Goal: Task Accomplishment & Management: Manage account settings

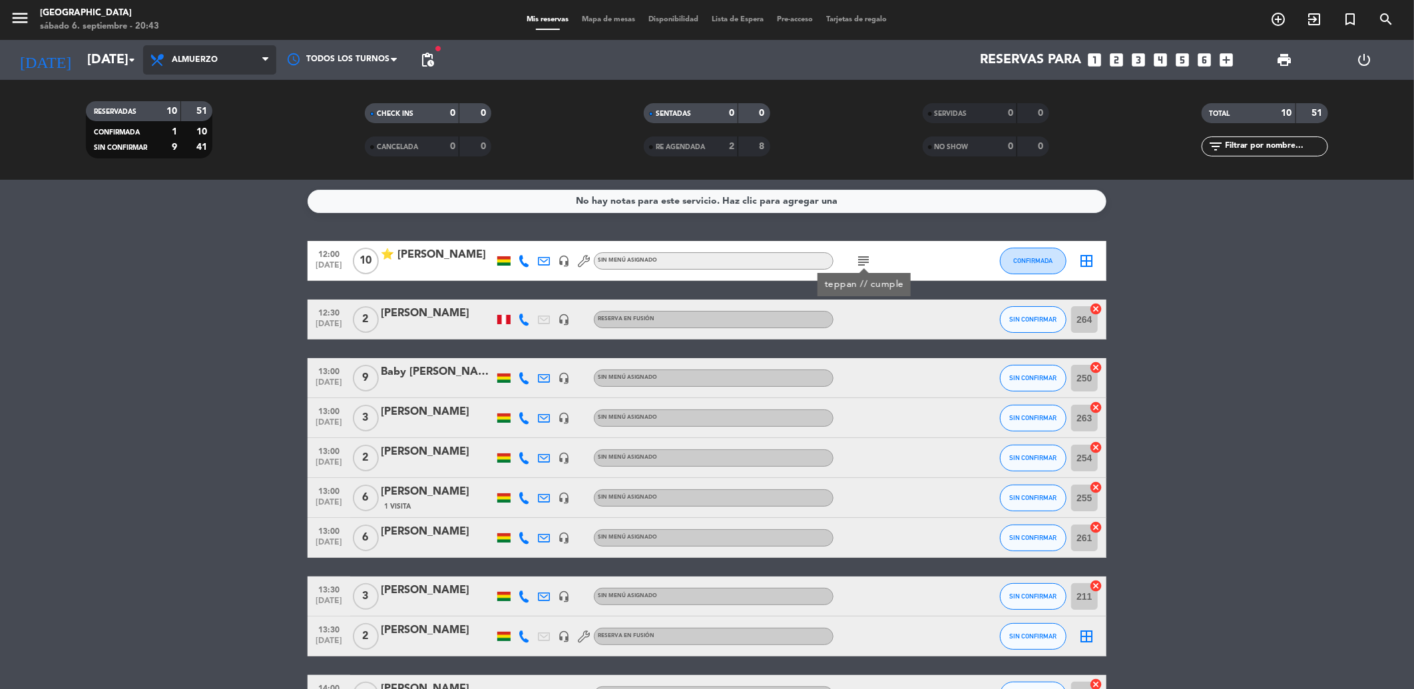
click at [224, 62] on span "Almuerzo" at bounding box center [209, 59] width 133 height 29
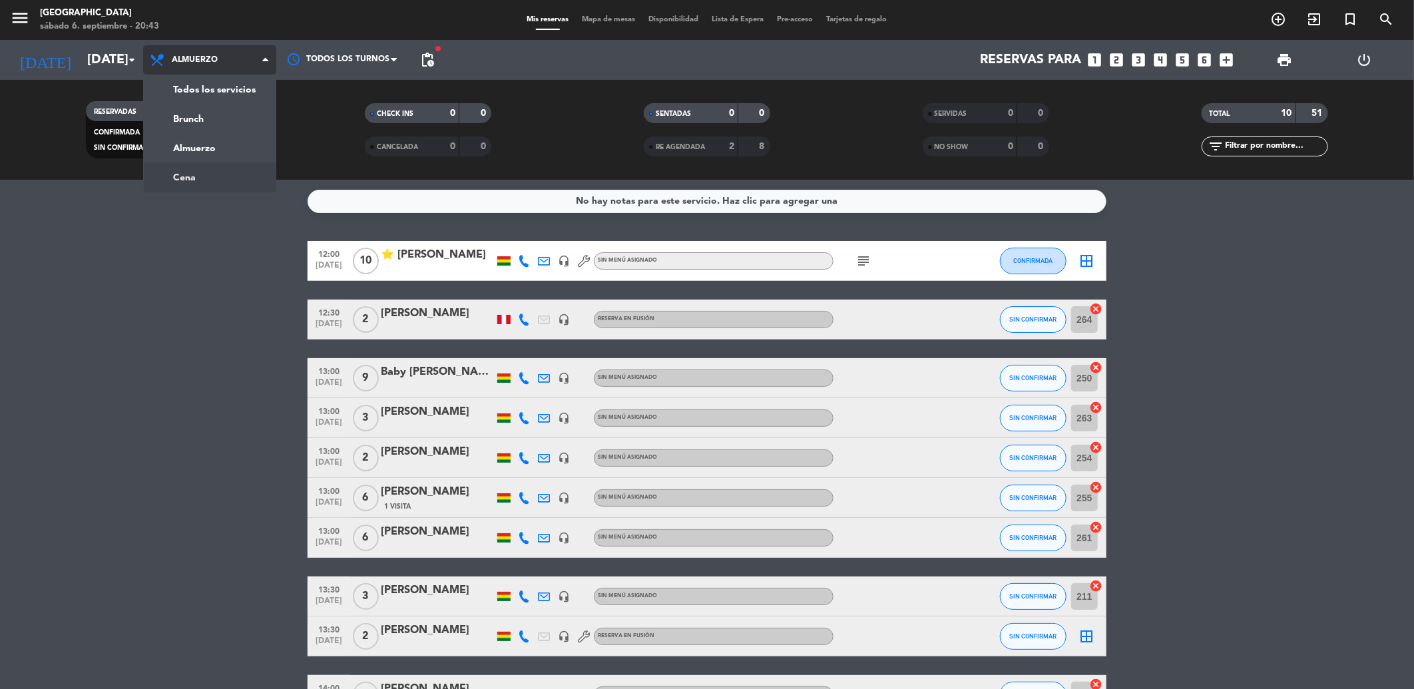
click at [198, 169] on div "menu Jardín de Asia [DATE] 6. septiembre - 20:43 Mis reservas Mapa de mesas Dis…" at bounding box center [707, 90] width 1414 height 180
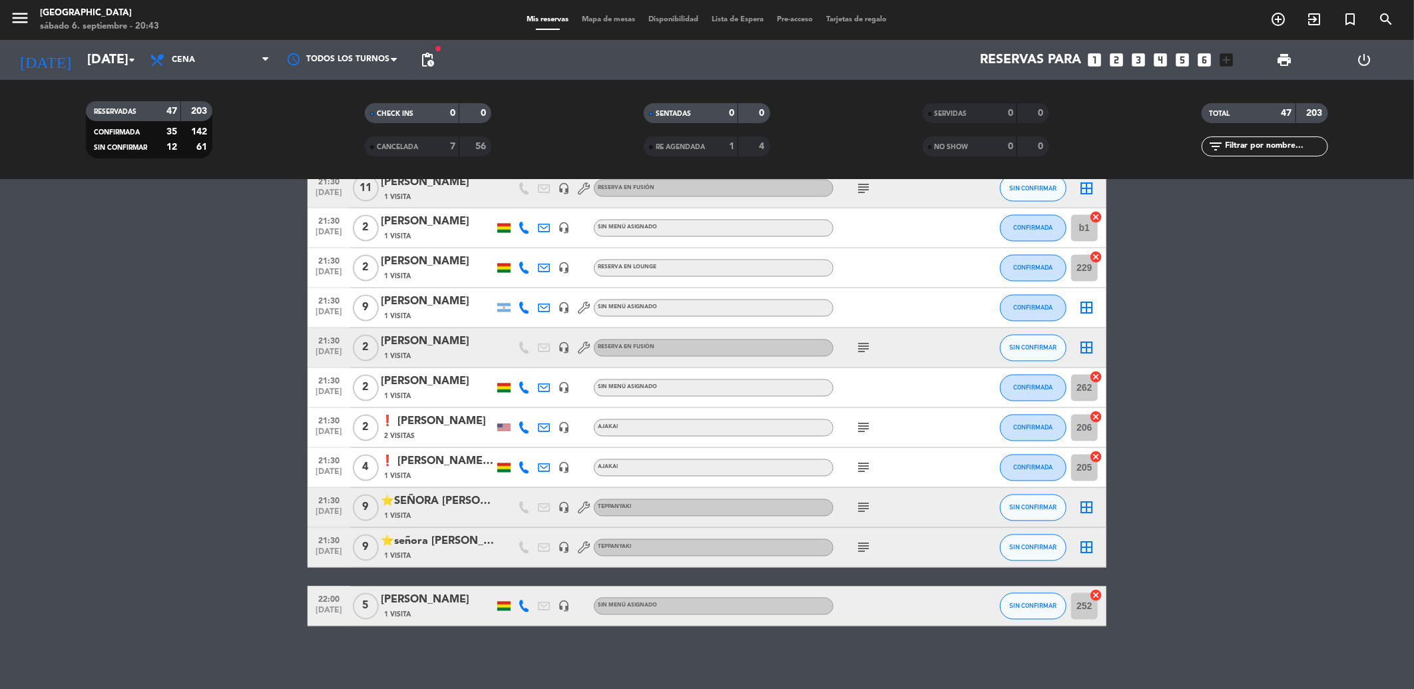
scroll to position [1570, 0]
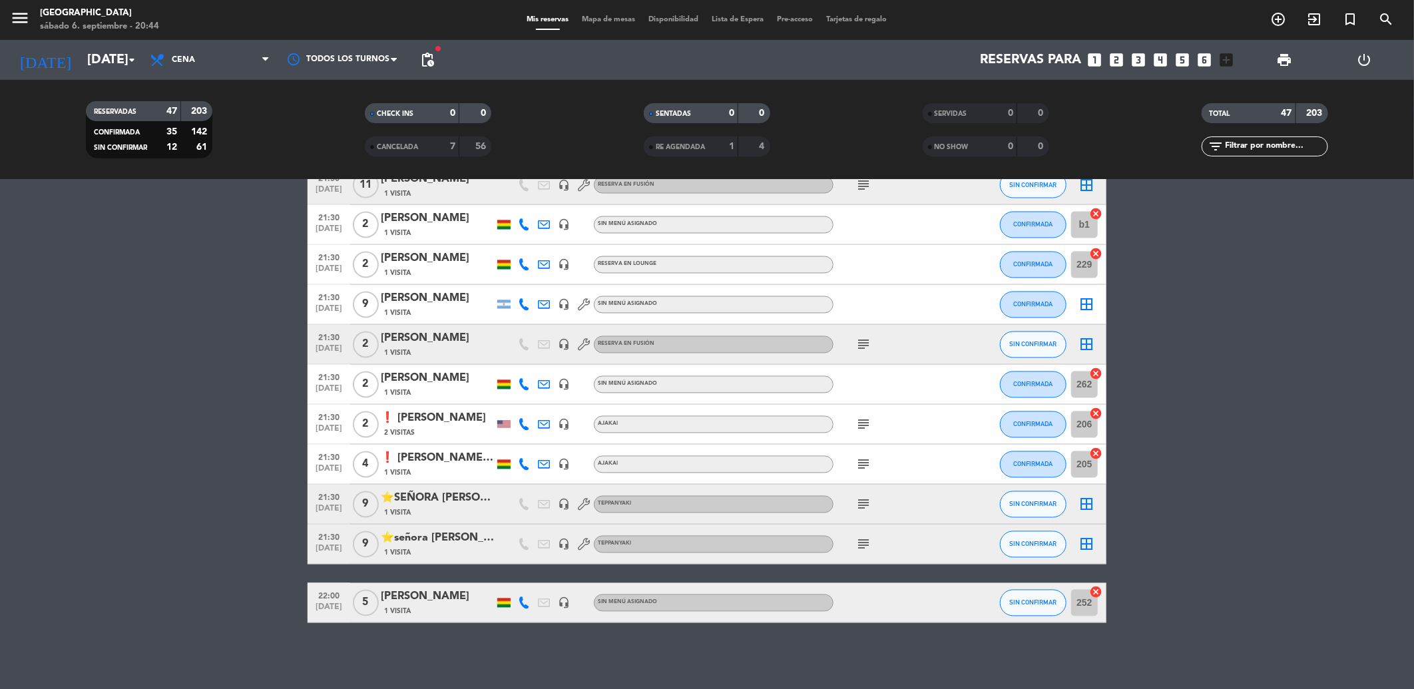
click at [860, 547] on icon "subject" at bounding box center [864, 545] width 16 height 16
click at [900, 545] on div "subject tiene las dos planchas cumpleaños de la señora [PERSON_NAME]" at bounding box center [894, 544] width 120 height 39
click at [863, 501] on icon "subject" at bounding box center [864, 505] width 16 height 16
click at [935, 546] on div "subject" at bounding box center [894, 544] width 120 height 39
click at [870, 460] on icon "subject" at bounding box center [864, 465] width 16 height 16
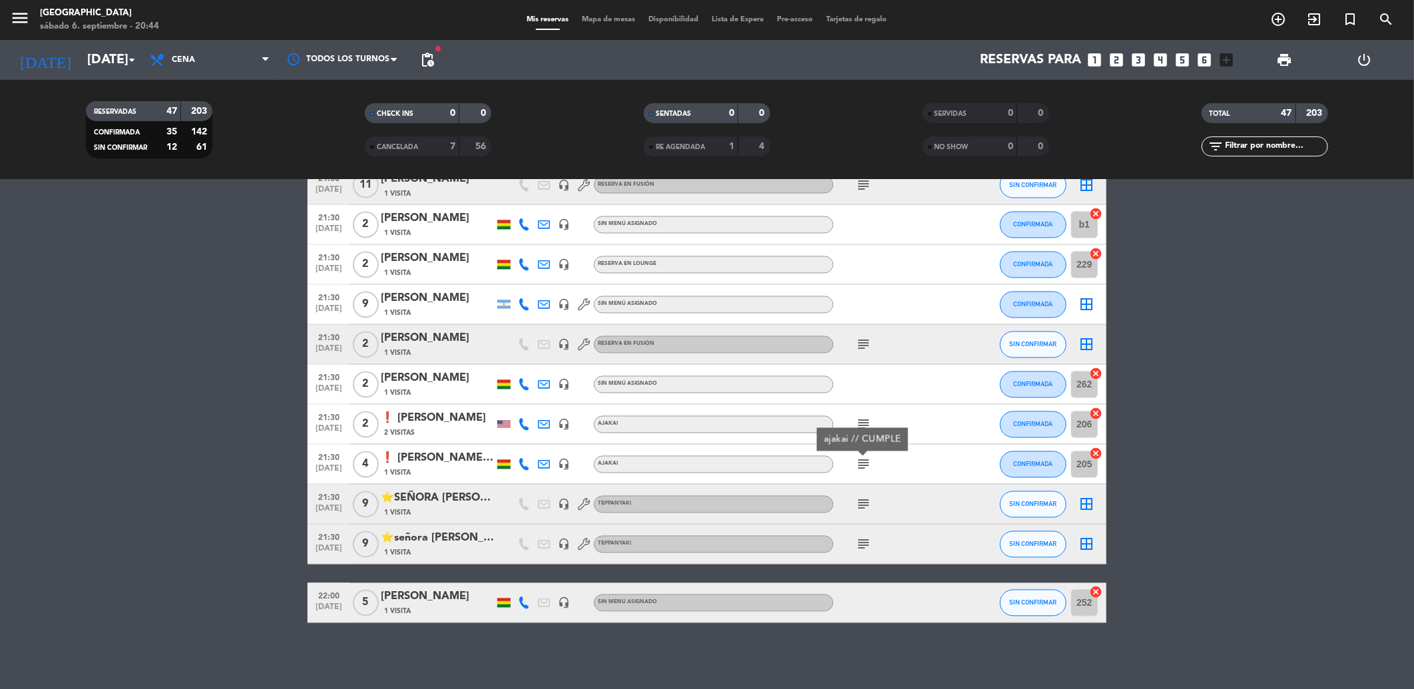
drag, startPoint x: 870, startPoint y: 460, endPoint x: 895, endPoint y: 470, distance: 27.2
click at [909, 495] on div "subject" at bounding box center [894, 504] width 120 height 39
click at [864, 420] on icon "subject" at bounding box center [864, 425] width 16 height 16
drag, startPoint x: 961, startPoint y: 522, endPoint x: 896, endPoint y: 398, distance: 140.0
click at [953, 500] on div at bounding box center [971, 504] width 36 height 39
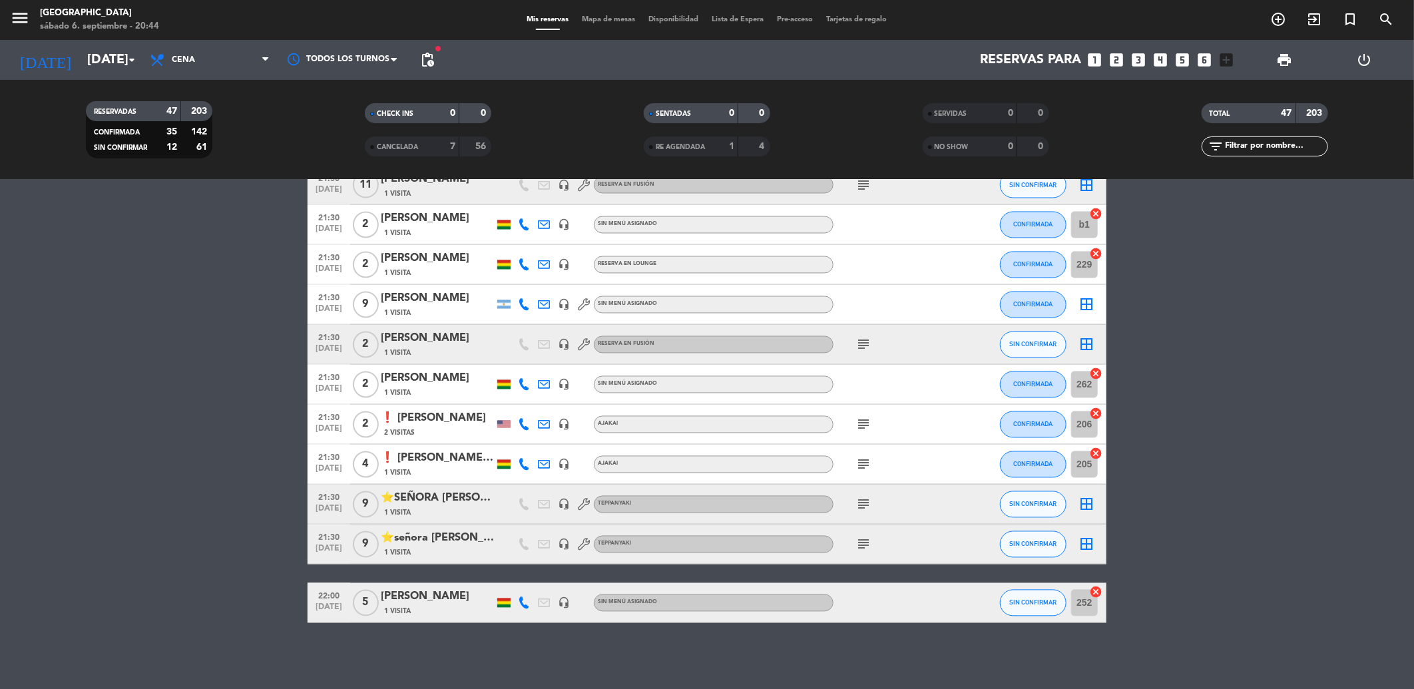
click at [866, 344] on icon "subject" at bounding box center [864, 345] width 16 height 16
click at [897, 380] on div at bounding box center [894, 384] width 120 height 39
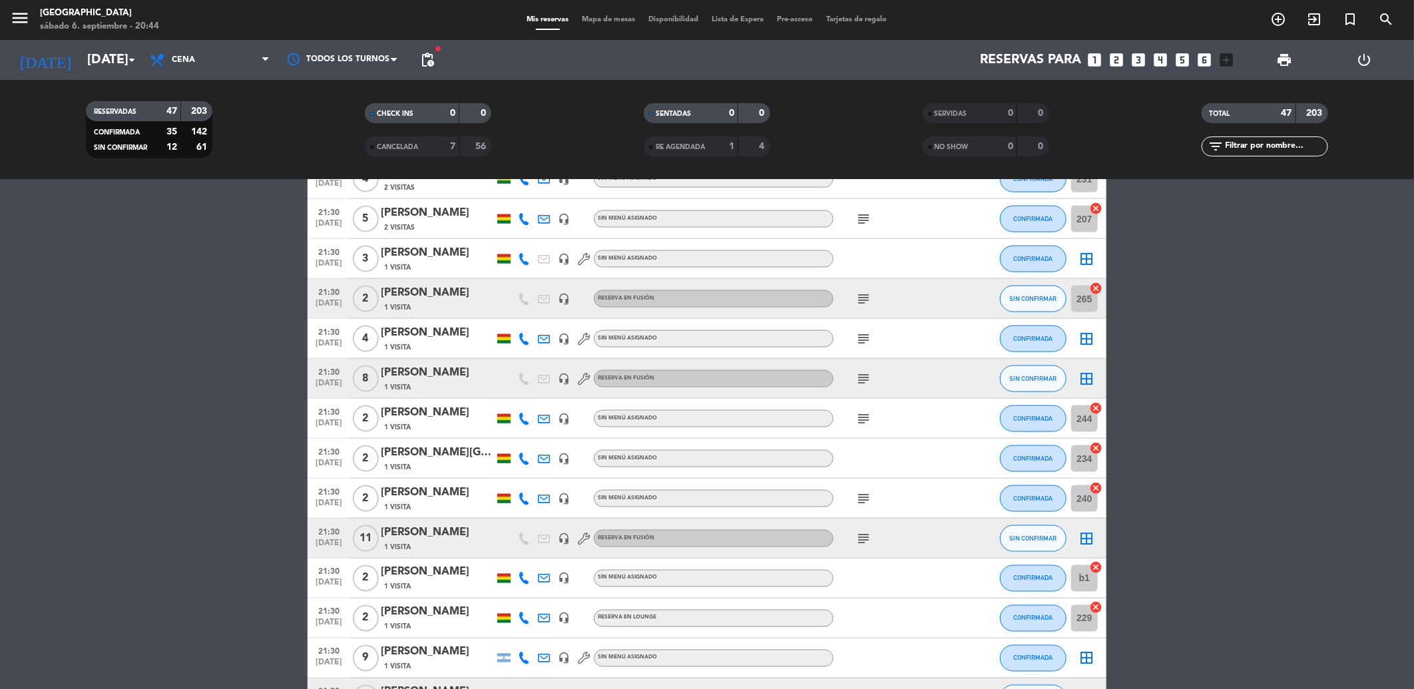
scroll to position [1200, 0]
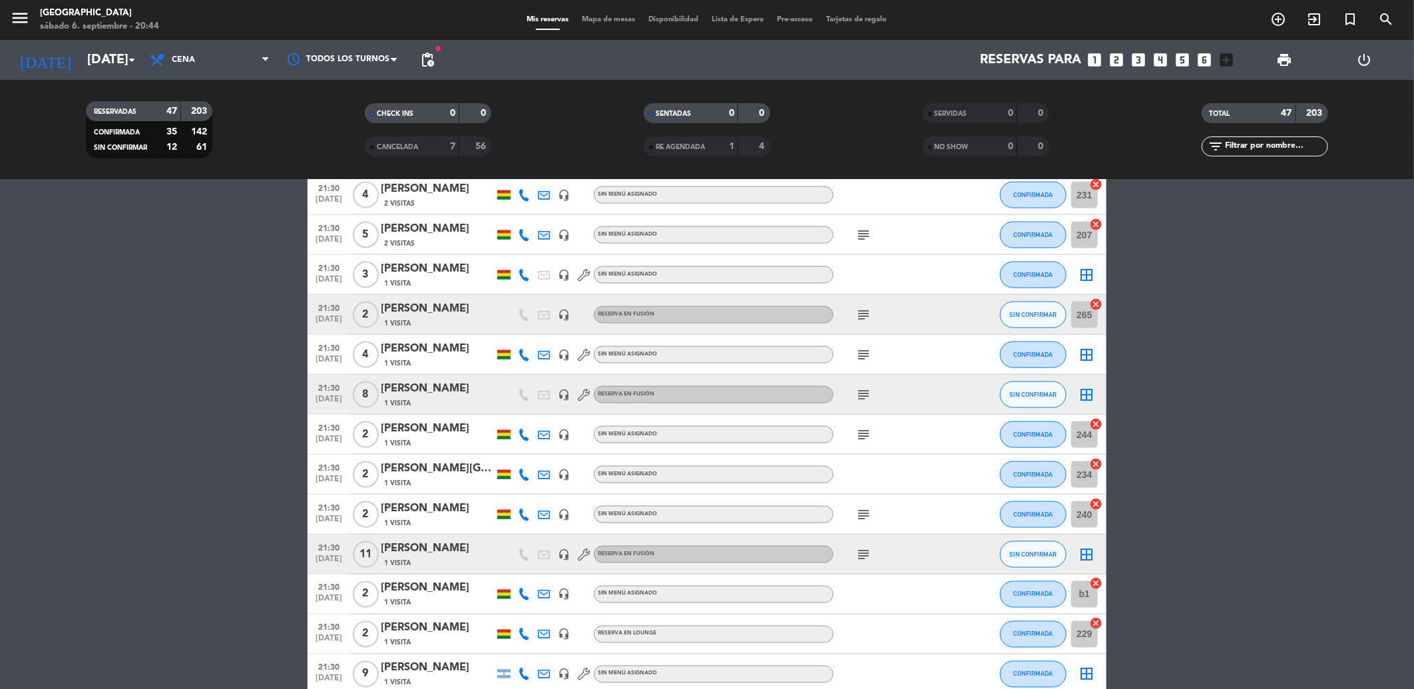
click at [862, 563] on div "subject" at bounding box center [894, 554] width 120 height 39
drag, startPoint x: 863, startPoint y: 562, endPoint x: 872, endPoint y: 559, distance: 9.7
click at [864, 551] on icon "subject" at bounding box center [864, 555] width 16 height 16
drag, startPoint x: 893, startPoint y: 581, endPoint x: 880, endPoint y: 536, distance: 46.6
click at [893, 576] on div at bounding box center [894, 594] width 120 height 39
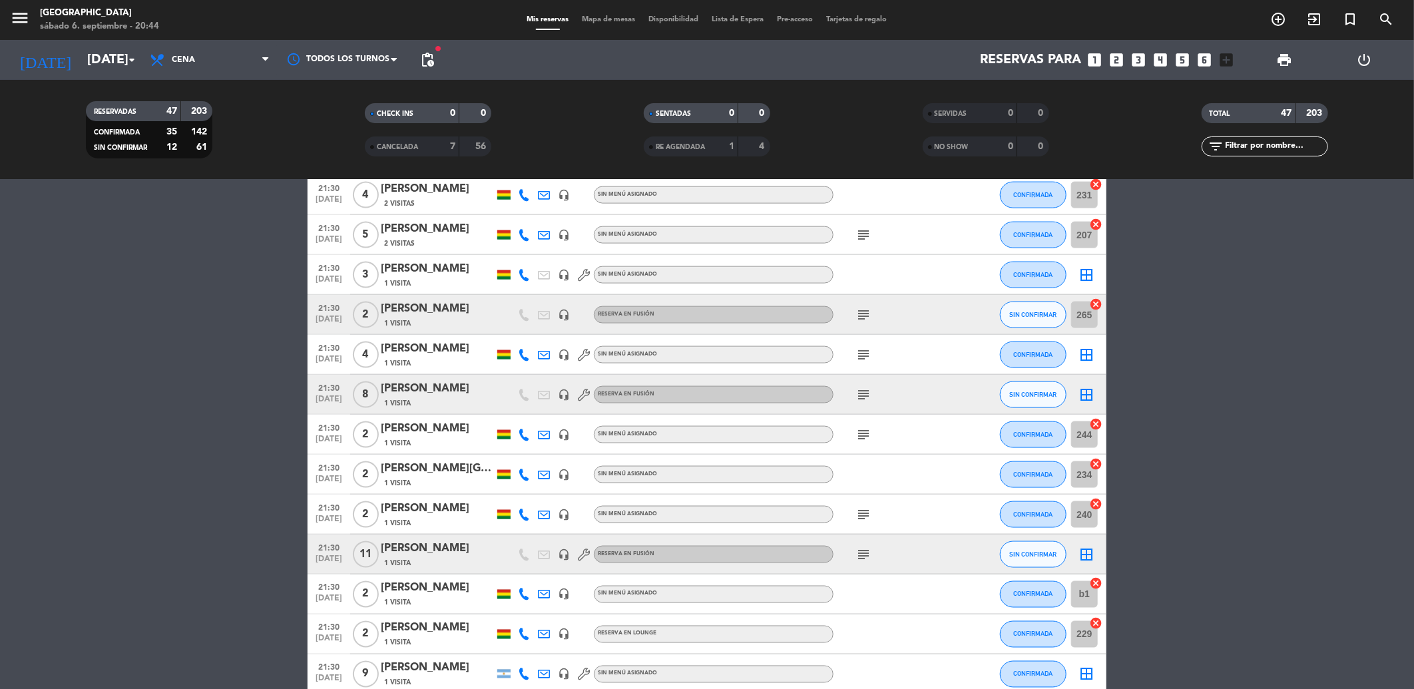
click at [862, 508] on icon "subject" at bounding box center [864, 515] width 16 height 16
drag, startPoint x: 915, startPoint y: 545, endPoint x: 909, endPoint y: 517, distance: 27.9
click at [915, 531] on div "19:00 [DATE] 2 [PERSON_NAME] 1 Visita headset_mic Sin menú asignado CONFIRMADA …" at bounding box center [707, 17] width 799 height 1952
drag, startPoint x: 909, startPoint y: 517, endPoint x: 854, endPoint y: 430, distance: 103.3
click at [854, 430] on span "subject" at bounding box center [864, 435] width 20 height 16
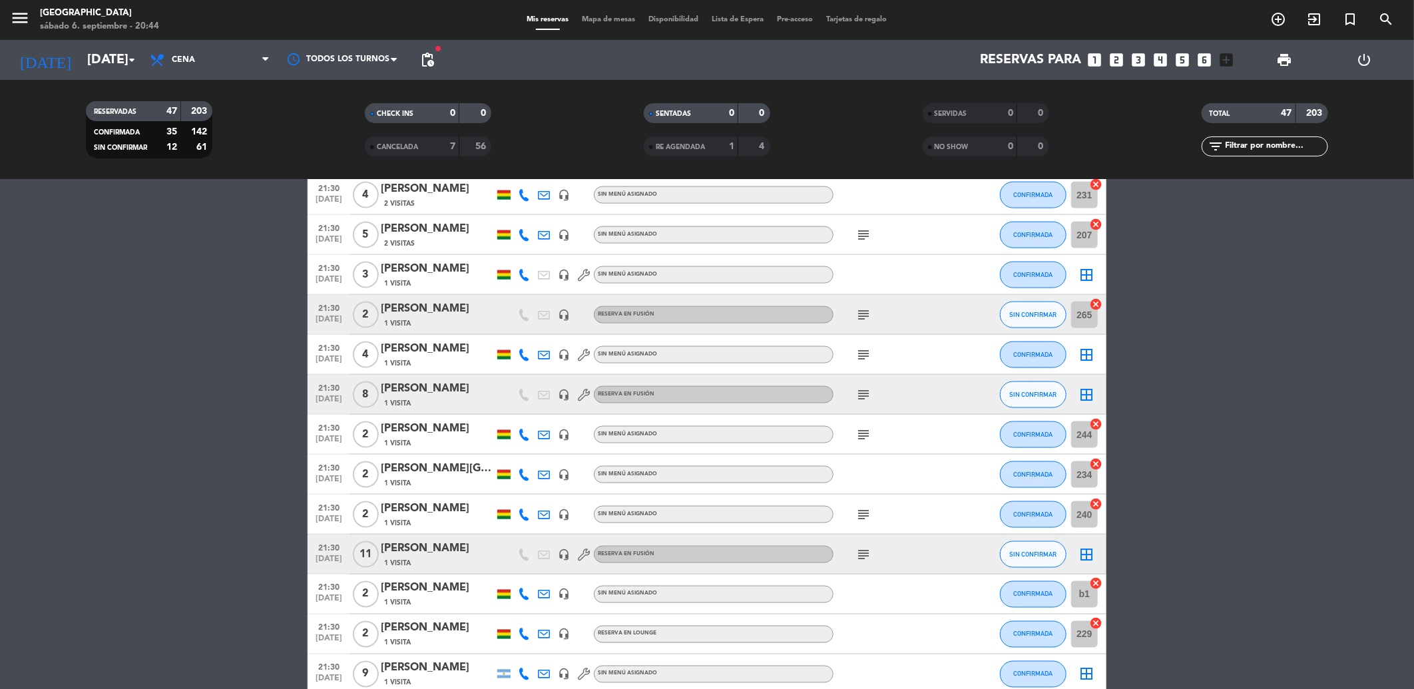
click at [862, 438] on icon "subject" at bounding box center [864, 435] width 16 height 16
drag, startPoint x: 901, startPoint y: 409, endPoint x: 868, endPoint y: 391, distance: 37.8
click at [900, 407] on div "subject" at bounding box center [894, 394] width 120 height 39
click at [863, 389] on icon "subject" at bounding box center [864, 395] width 16 height 16
drag, startPoint x: 913, startPoint y: 437, endPoint x: 907, endPoint y: 416, distance: 22.0
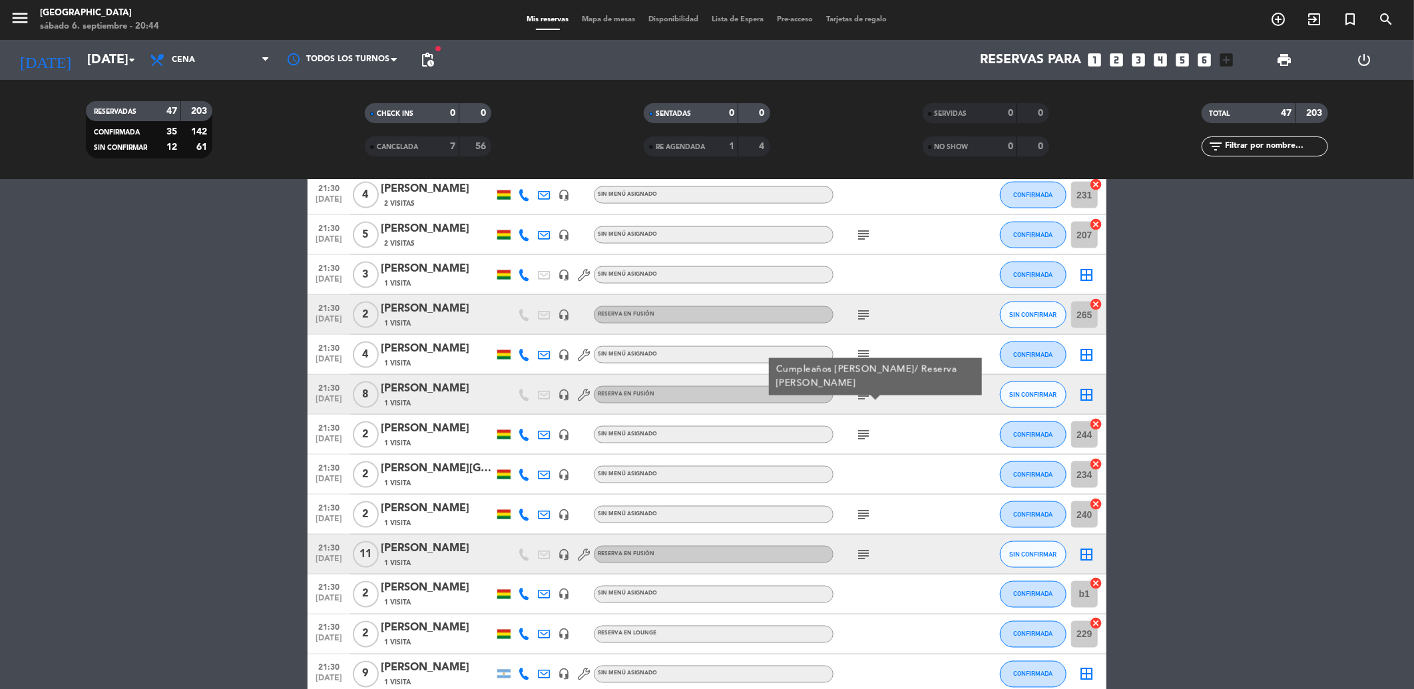
click at [910, 424] on div "subject" at bounding box center [894, 434] width 120 height 39
drag, startPoint x: 860, startPoint y: 356, endPoint x: 874, endPoint y: 365, distance: 15.9
click at [860, 358] on icon "subject" at bounding box center [864, 355] width 16 height 16
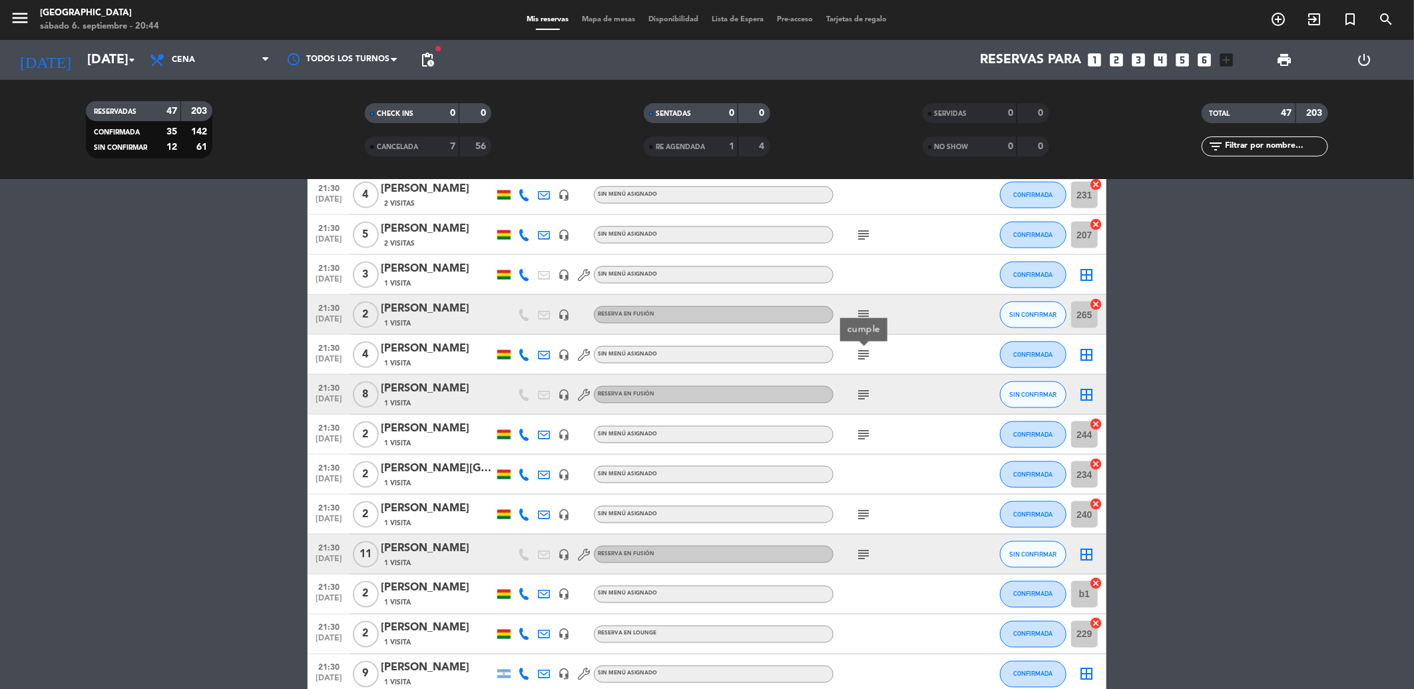
click at [903, 395] on div "subject" at bounding box center [894, 394] width 120 height 39
click at [861, 316] on icon "subject" at bounding box center [864, 315] width 16 height 16
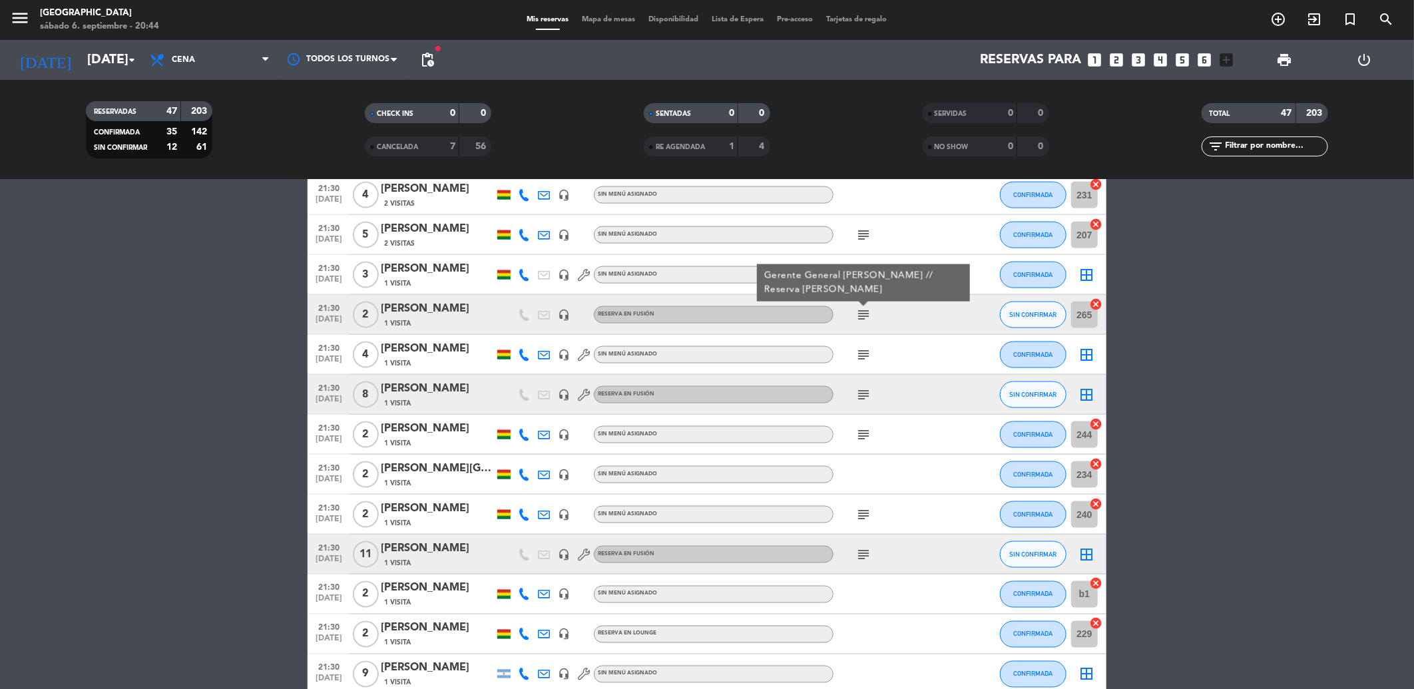
click at [920, 362] on div "subject" at bounding box center [894, 354] width 120 height 39
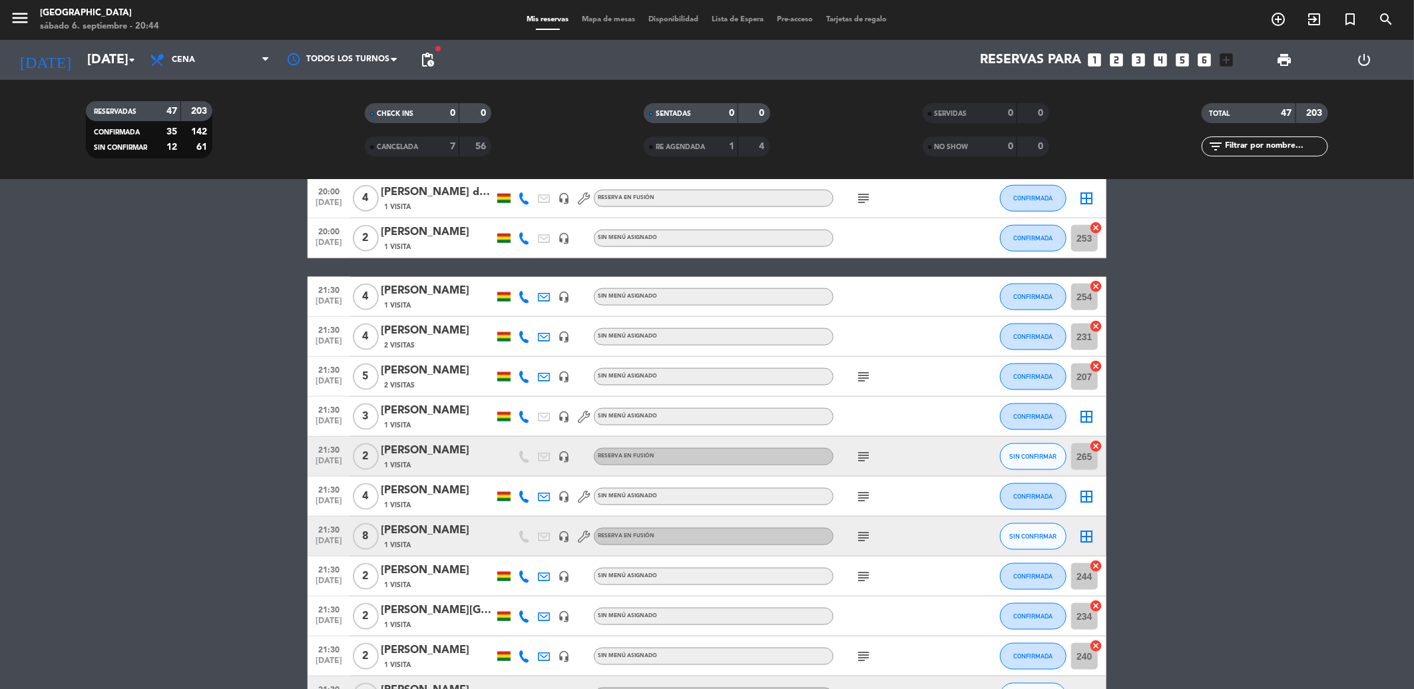
scroll to position [1053, 0]
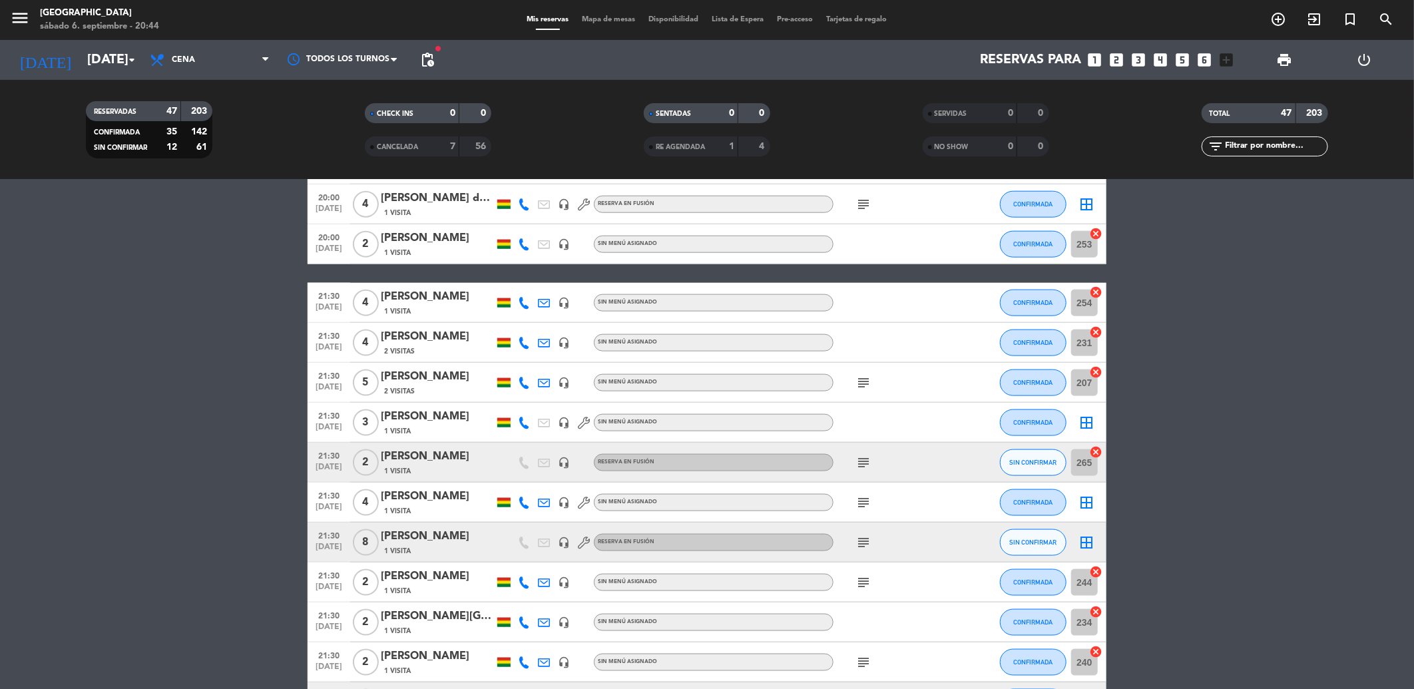
click at [864, 384] on icon "subject" at bounding box center [864, 383] width 16 height 16
click at [909, 405] on div at bounding box center [894, 422] width 120 height 39
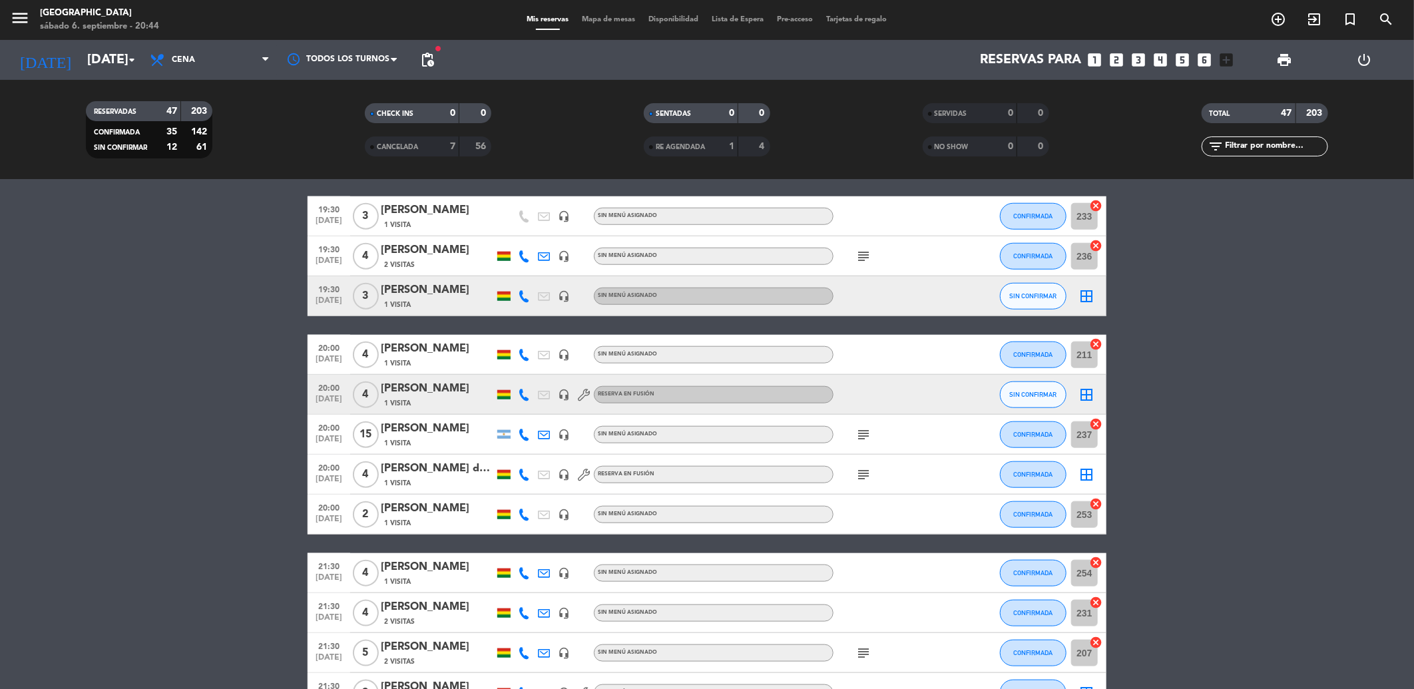
scroll to position [756, 0]
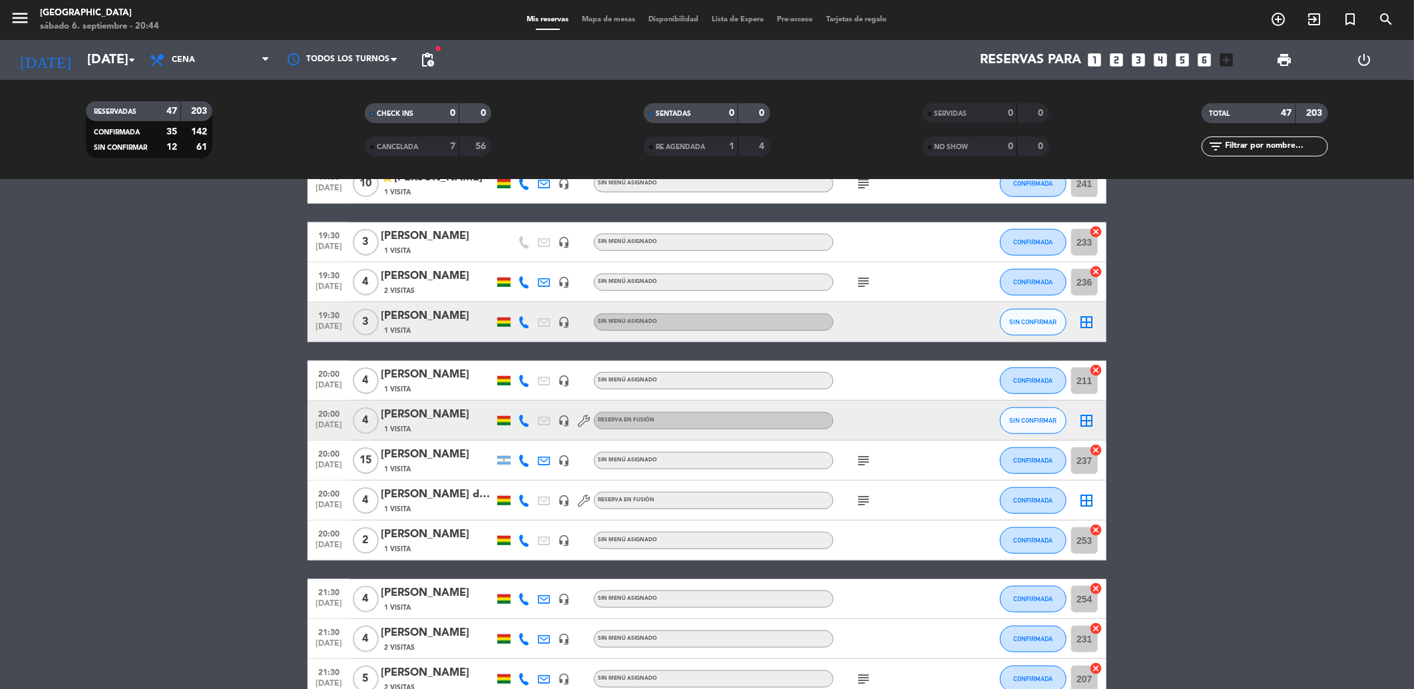
click at [870, 491] on div "subject" at bounding box center [894, 500] width 120 height 39
click at [868, 497] on icon "subject" at bounding box center [864, 501] width 16 height 16
drag, startPoint x: 896, startPoint y: 504, endPoint x: 889, endPoint y: 477, distance: 27.6
click at [894, 489] on div "subject Reserva [PERSON_NAME]" at bounding box center [894, 500] width 120 height 39
click at [876, 459] on div "subject" at bounding box center [894, 460] width 120 height 39
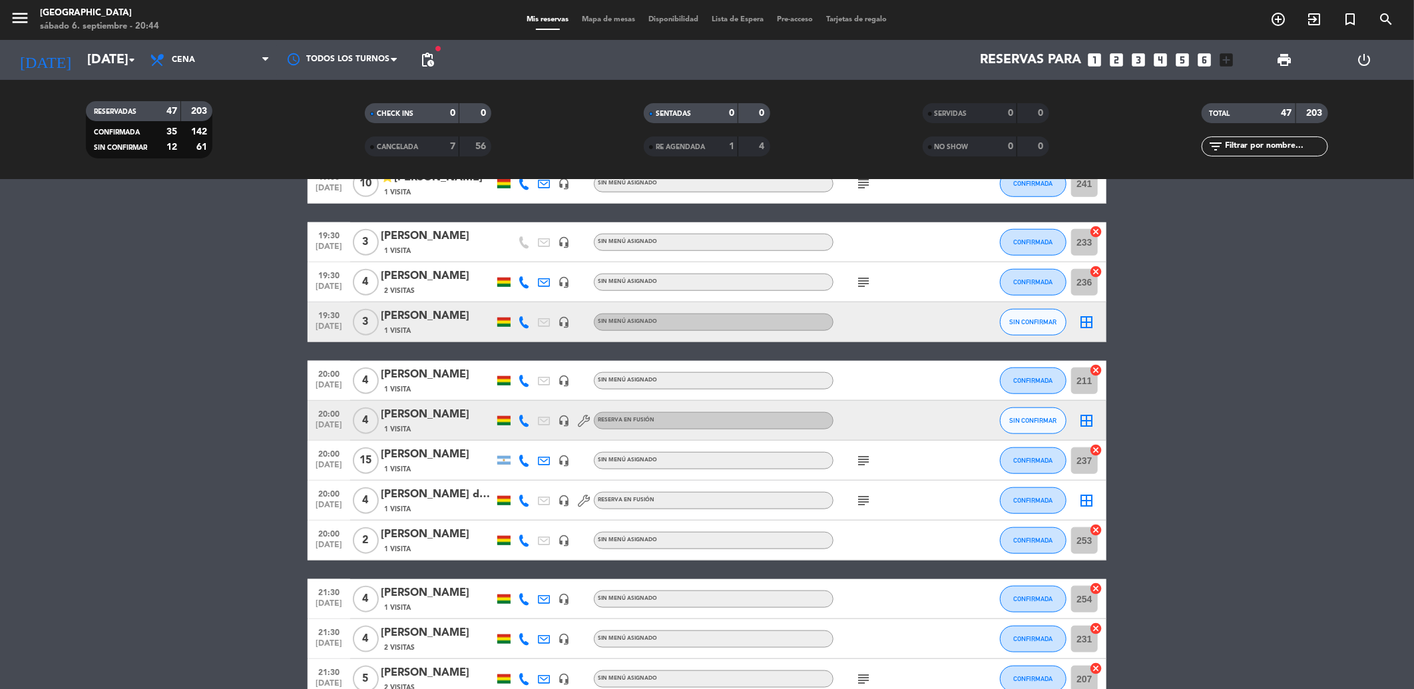
click at [864, 455] on icon "subject" at bounding box center [864, 461] width 16 height 16
drag, startPoint x: 905, startPoint y: 495, endPoint x: 879, endPoint y: 355, distance: 143.0
click at [905, 494] on div "subject" at bounding box center [894, 500] width 120 height 39
drag, startPoint x: 857, startPoint y: 295, endPoint x: 862, endPoint y: 288, distance: 8.7
click at [861, 288] on div "subject" at bounding box center [894, 281] width 120 height 39
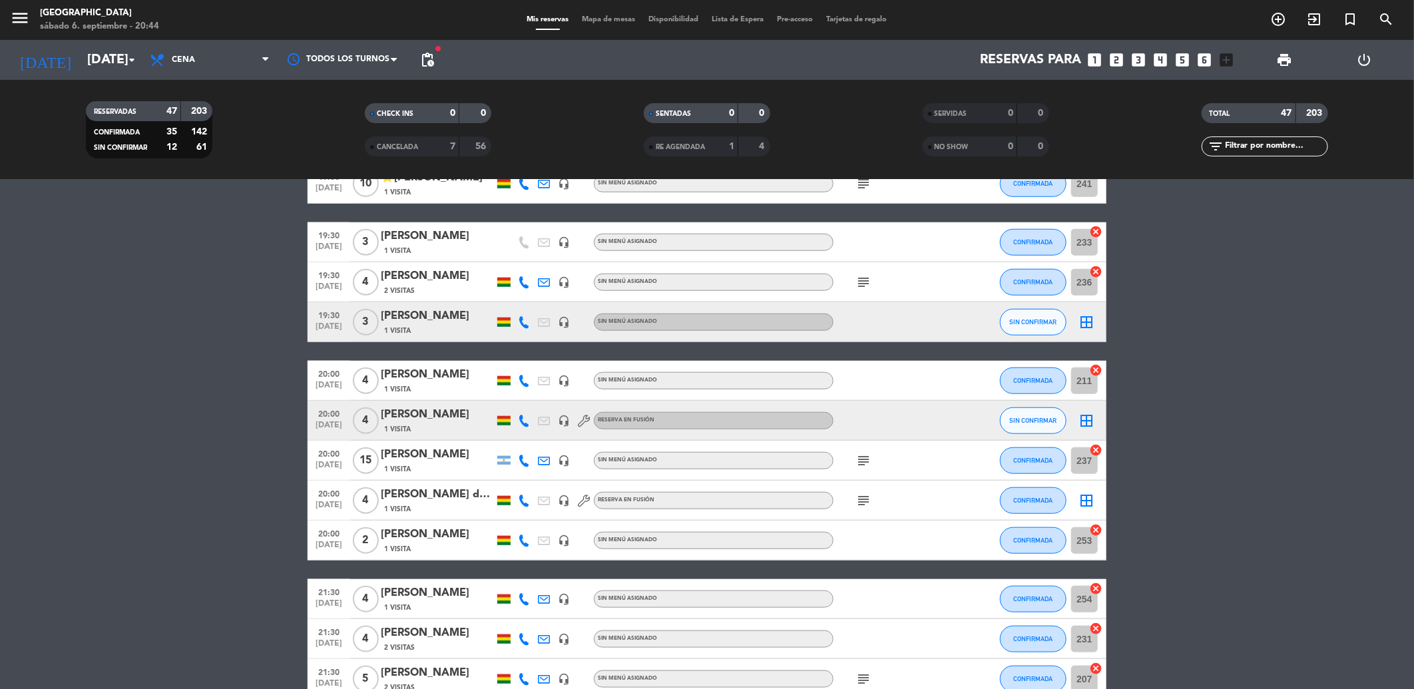
click at [863, 284] on icon "subject" at bounding box center [864, 282] width 16 height 16
click at [904, 344] on div "19:00 [DATE] 2 [PERSON_NAME] 1 Visita headset_mic Sin menú asignado CONFIRMADA …" at bounding box center [707, 461] width 799 height 1952
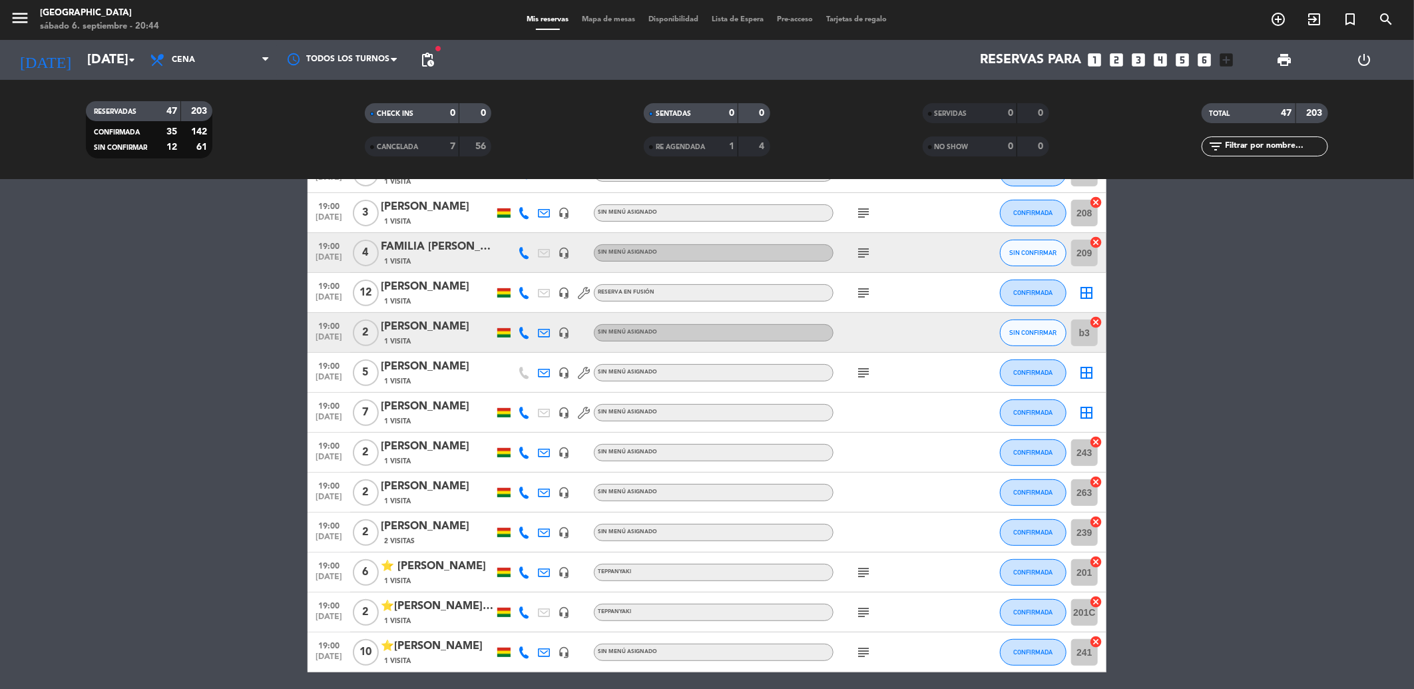
scroll to position [313, 0]
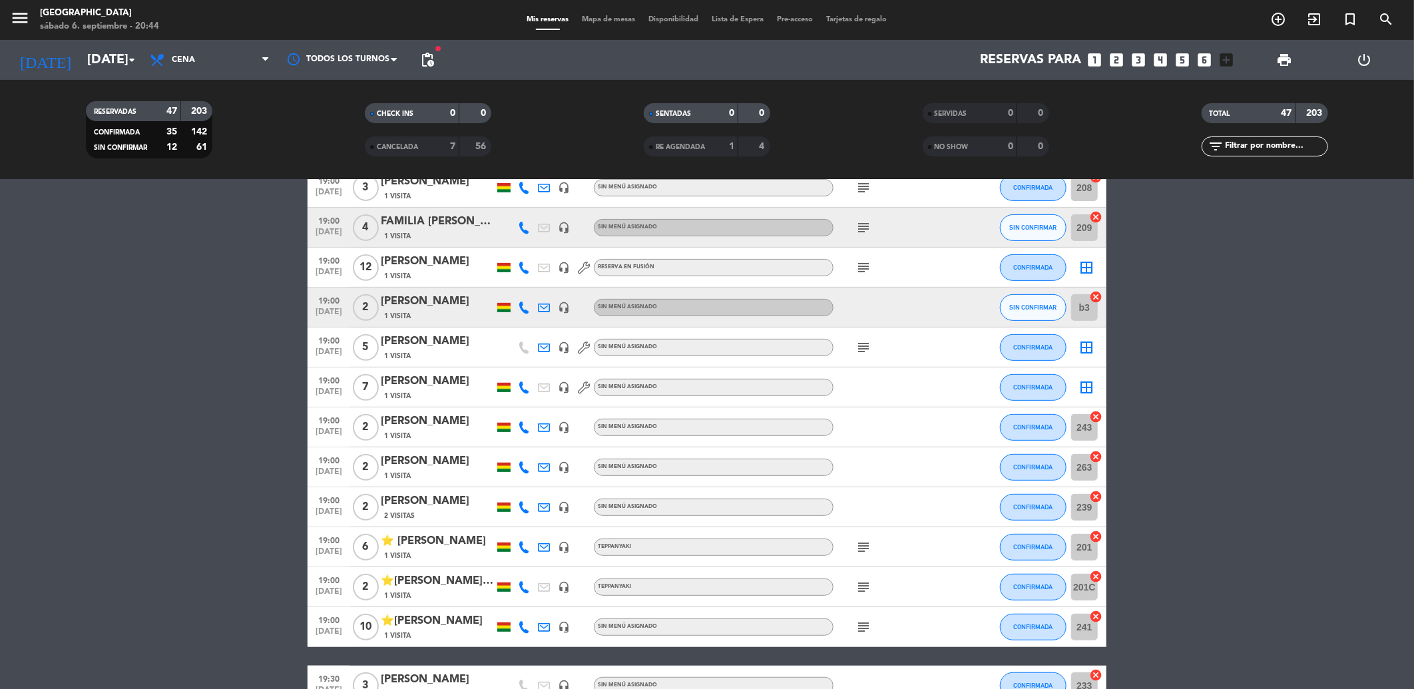
click at [868, 620] on icon "subject" at bounding box center [864, 627] width 16 height 16
drag, startPoint x: 866, startPoint y: 620, endPoint x: 866, endPoint y: 578, distance: 41.9
click at [863, 571] on div "subject" at bounding box center [894, 586] width 120 height 39
click at [867, 585] on icon "subject" at bounding box center [864, 587] width 16 height 16
click at [859, 523] on div at bounding box center [894, 506] width 120 height 39
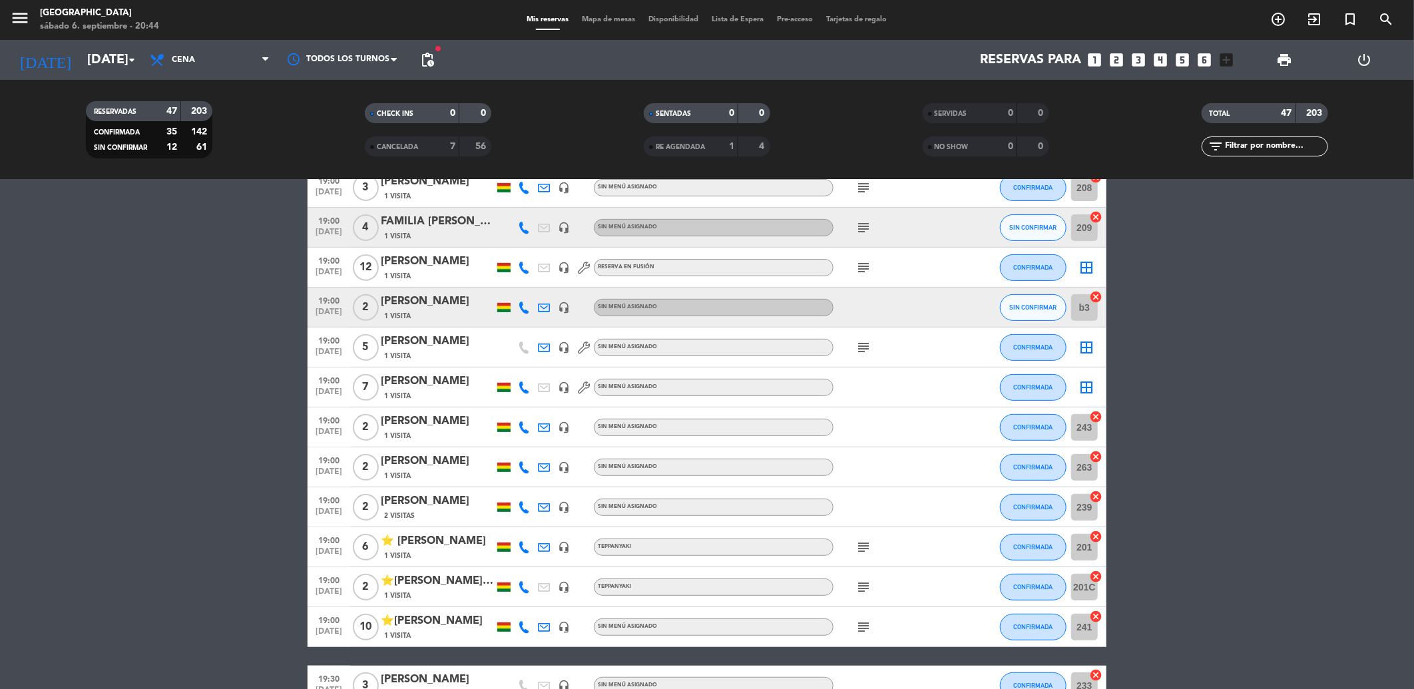
click at [866, 546] on icon "subject" at bounding box center [864, 547] width 16 height 16
drag, startPoint x: 868, startPoint y: 454, endPoint x: 874, endPoint y: 397, distance: 57.0
click at [868, 449] on div at bounding box center [894, 466] width 120 height 39
click at [864, 353] on icon "subject" at bounding box center [864, 348] width 16 height 16
drag, startPoint x: 864, startPoint y: 353, endPoint x: 880, endPoint y: 378, distance: 29.9
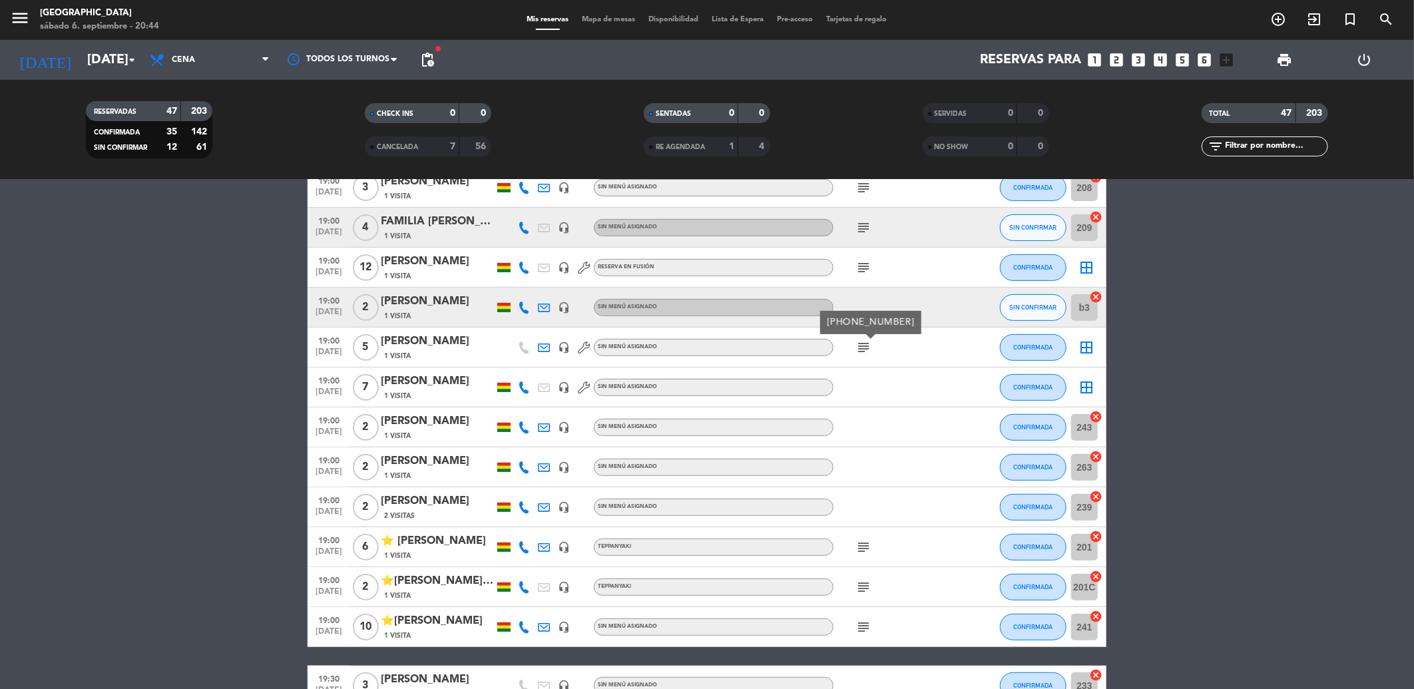
click at [876, 383] on div at bounding box center [894, 387] width 120 height 39
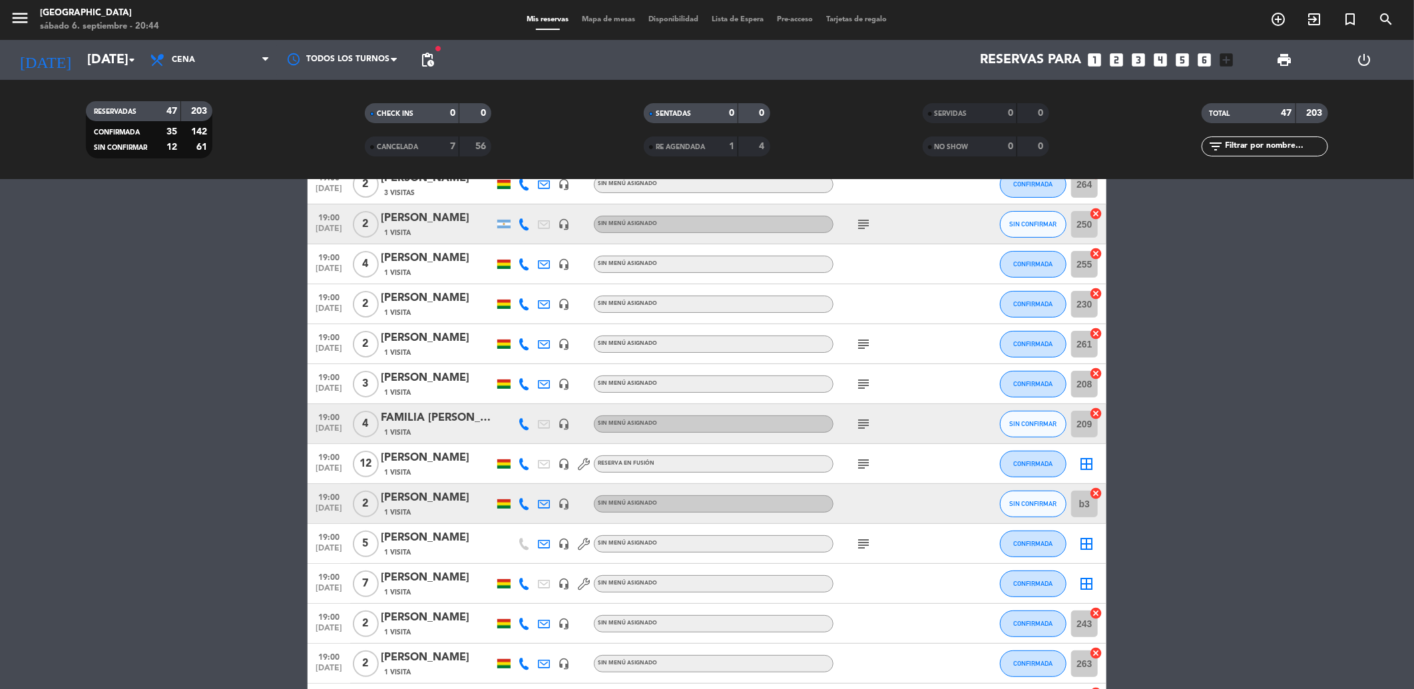
scroll to position [91, 0]
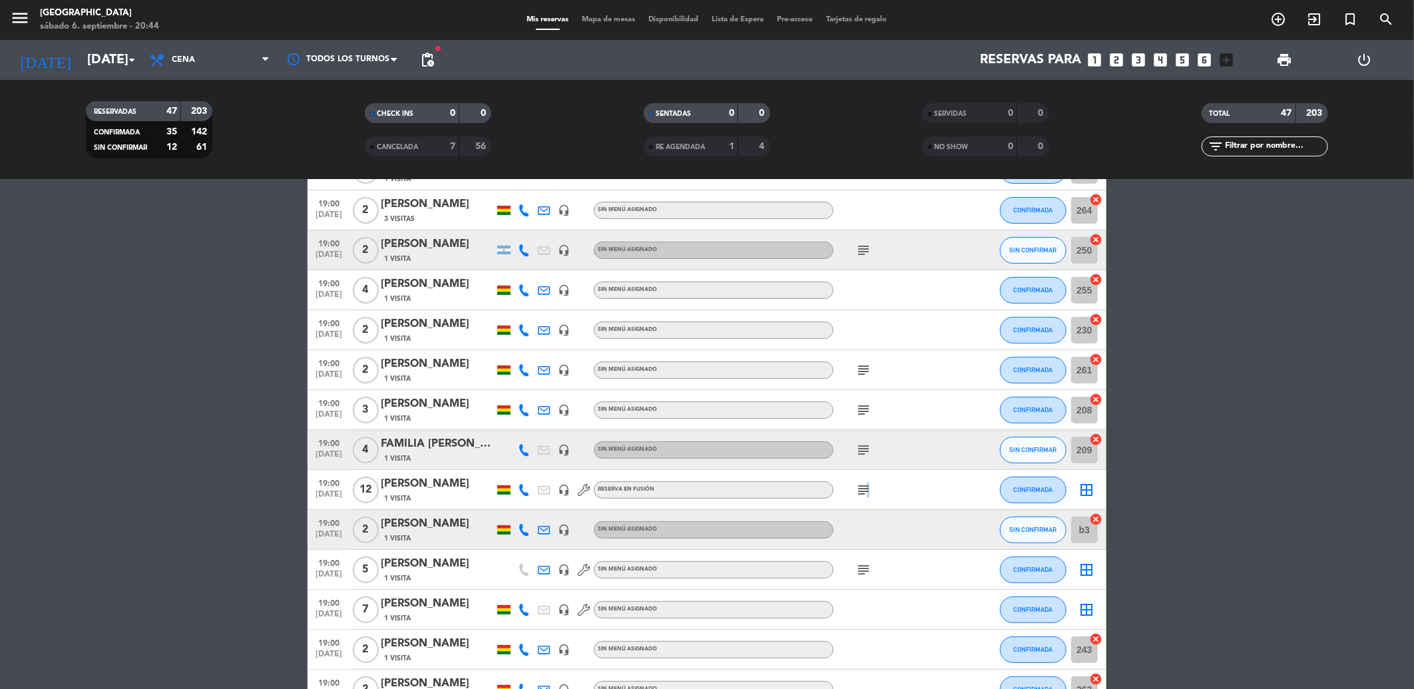
click at [866, 479] on div "subject" at bounding box center [894, 489] width 120 height 39
click at [867, 484] on icon "subject" at bounding box center [864, 490] width 16 height 16
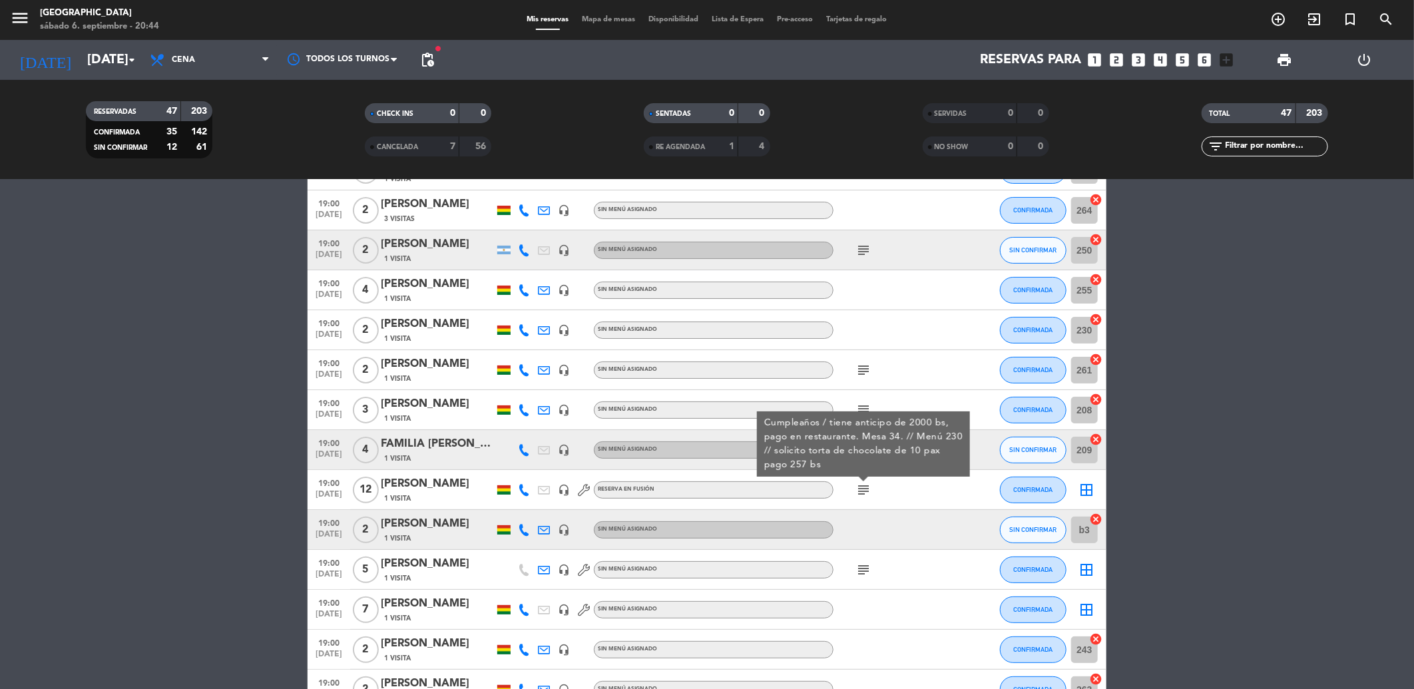
click at [943, 538] on div at bounding box center [894, 529] width 120 height 39
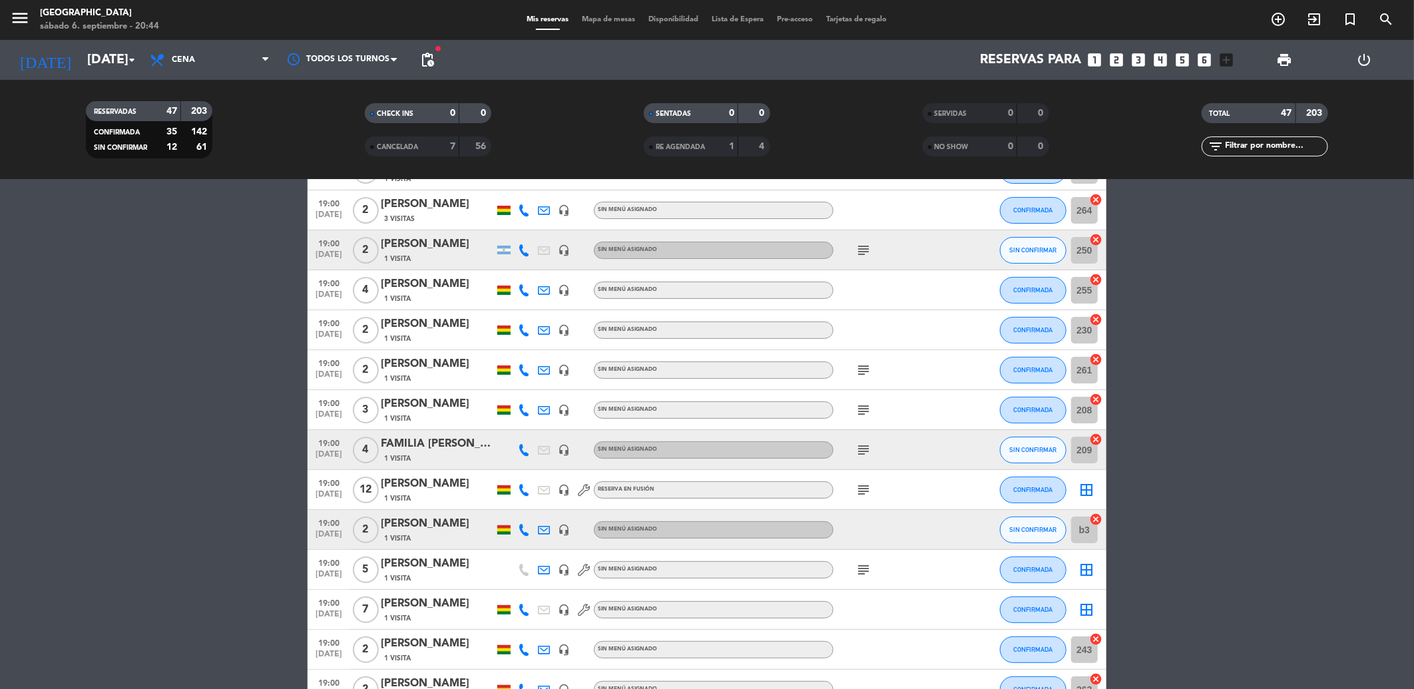
click at [867, 438] on div "subject" at bounding box center [894, 449] width 120 height 39
click at [867, 453] on icon "subject" at bounding box center [864, 450] width 16 height 16
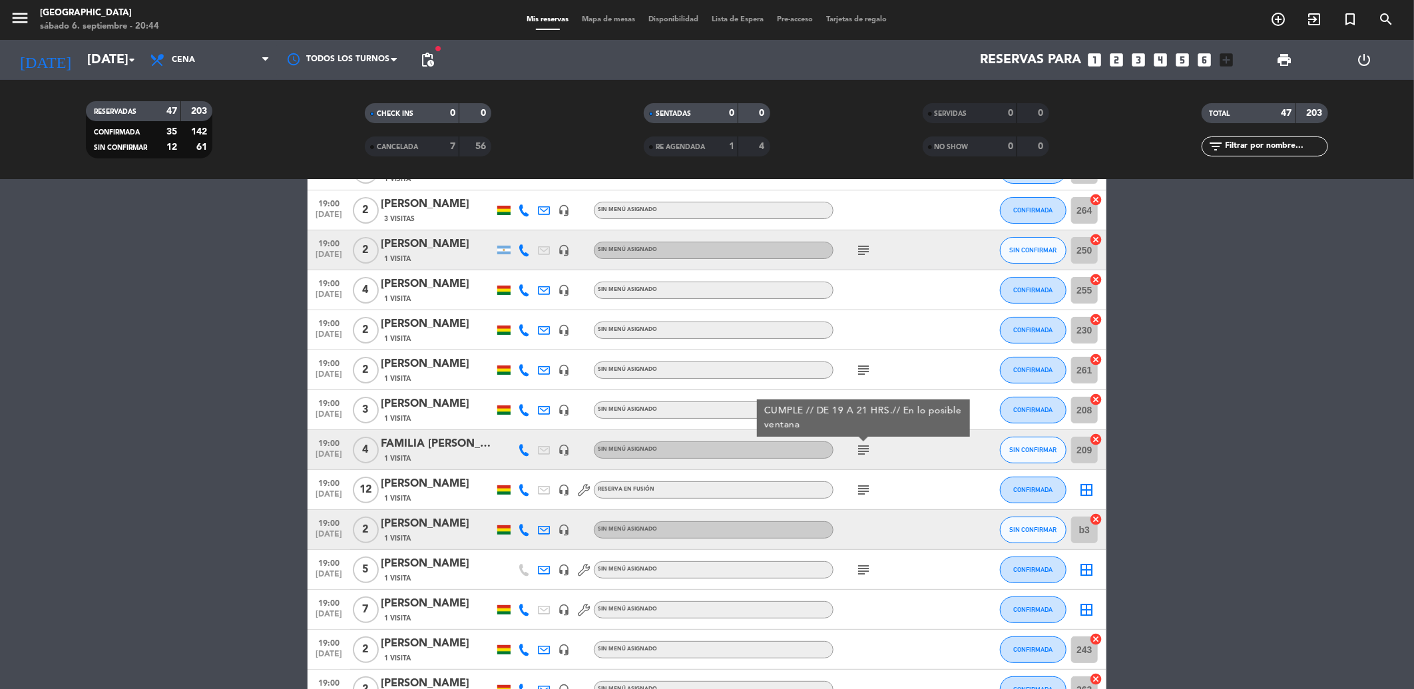
drag, startPoint x: 867, startPoint y: 453, endPoint x: 876, endPoint y: 422, distance: 32.7
click at [867, 451] on icon "subject" at bounding box center [864, 450] width 16 height 16
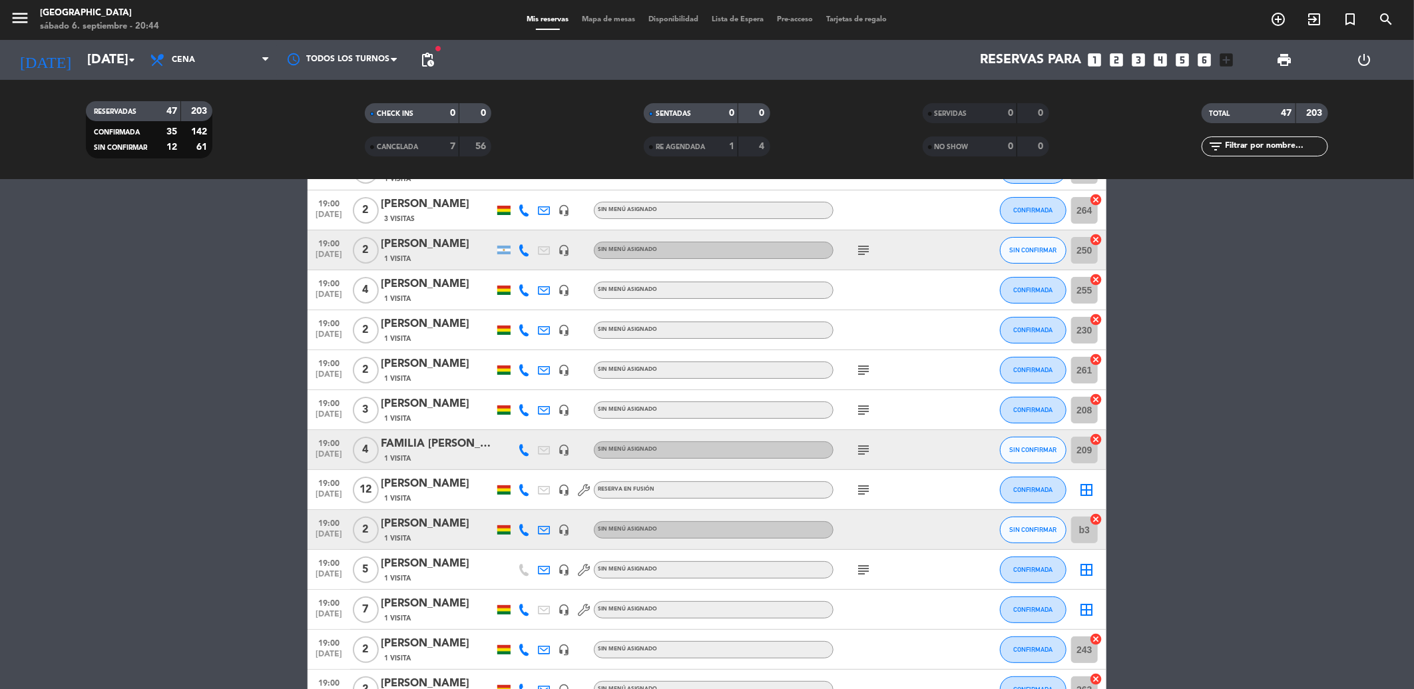
click at [860, 396] on div "subject" at bounding box center [894, 409] width 120 height 39
click at [864, 409] on icon "subject" at bounding box center [864, 410] width 16 height 16
drag, startPoint x: 866, startPoint y: 406, endPoint x: 867, endPoint y: 393, distance: 12.7
click at [867, 402] on span "subject cumple" at bounding box center [864, 410] width 20 height 16
drag, startPoint x: 867, startPoint y: 393, endPoint x: 864, endPoint y: 372, distance: 22.2
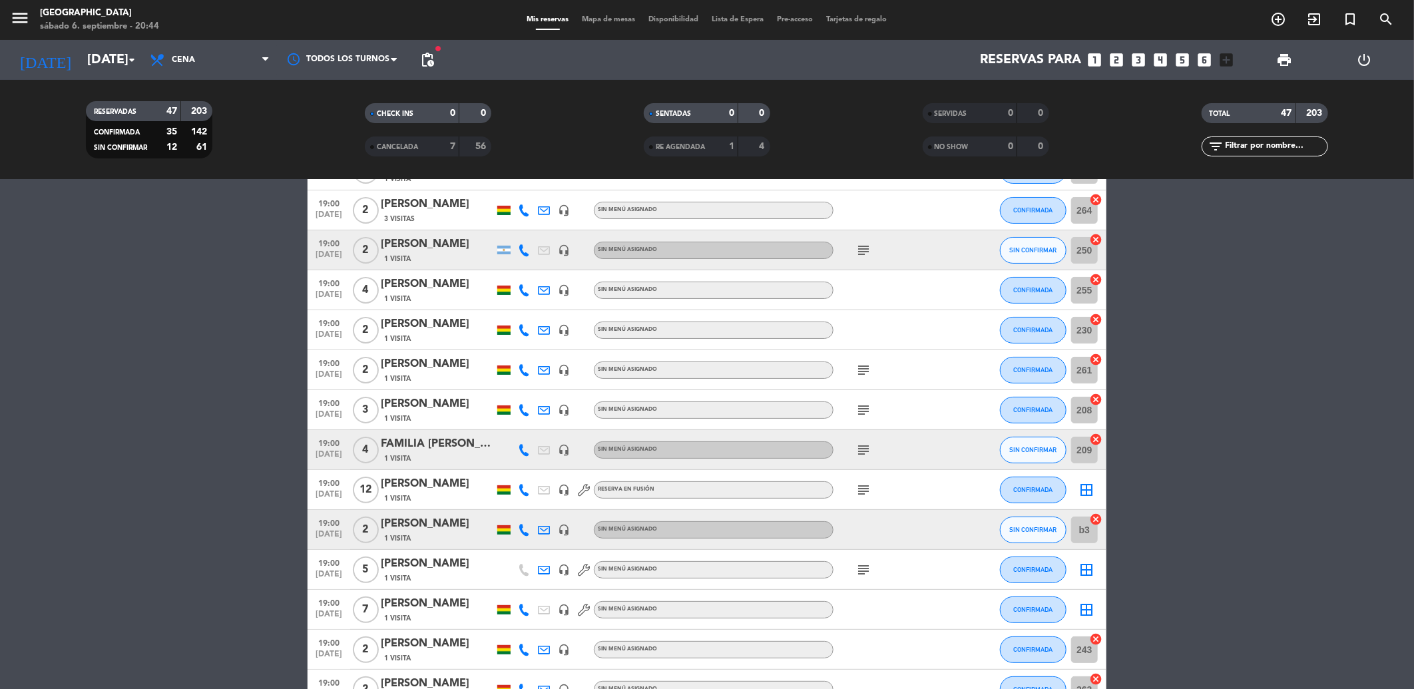
click at [864, 372] on icon "subject" at bounding box center [864, 370] width 16 height 16
click at [862, 255] on icon "subject" at bounding box center [864, 250] width 16 height 16
